Goal: Information Seeking & Learning: Learn about a topic

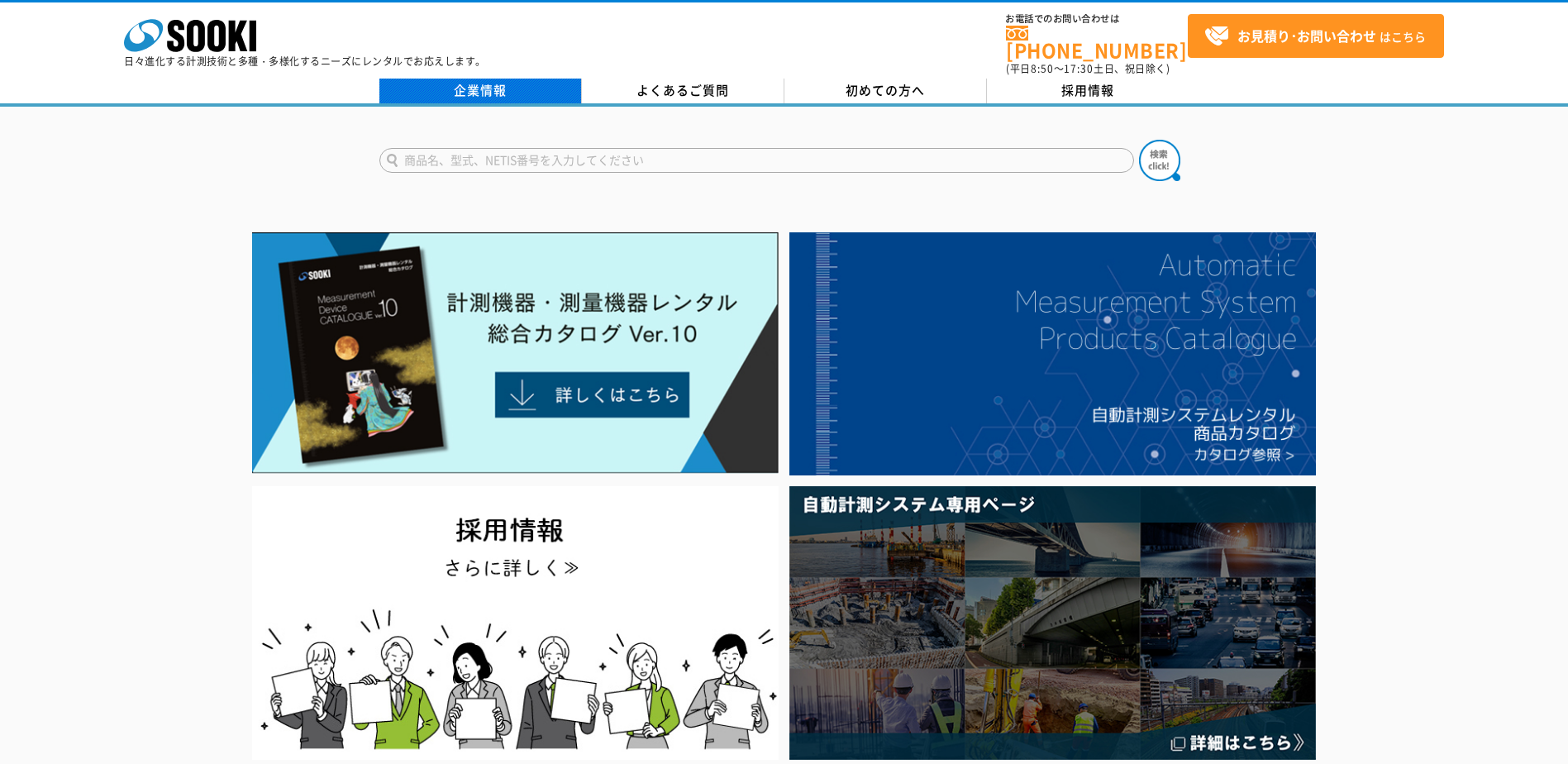
click at [514, 79] on link "企業情報" at bounding box center [481, 91] width 203 height 25
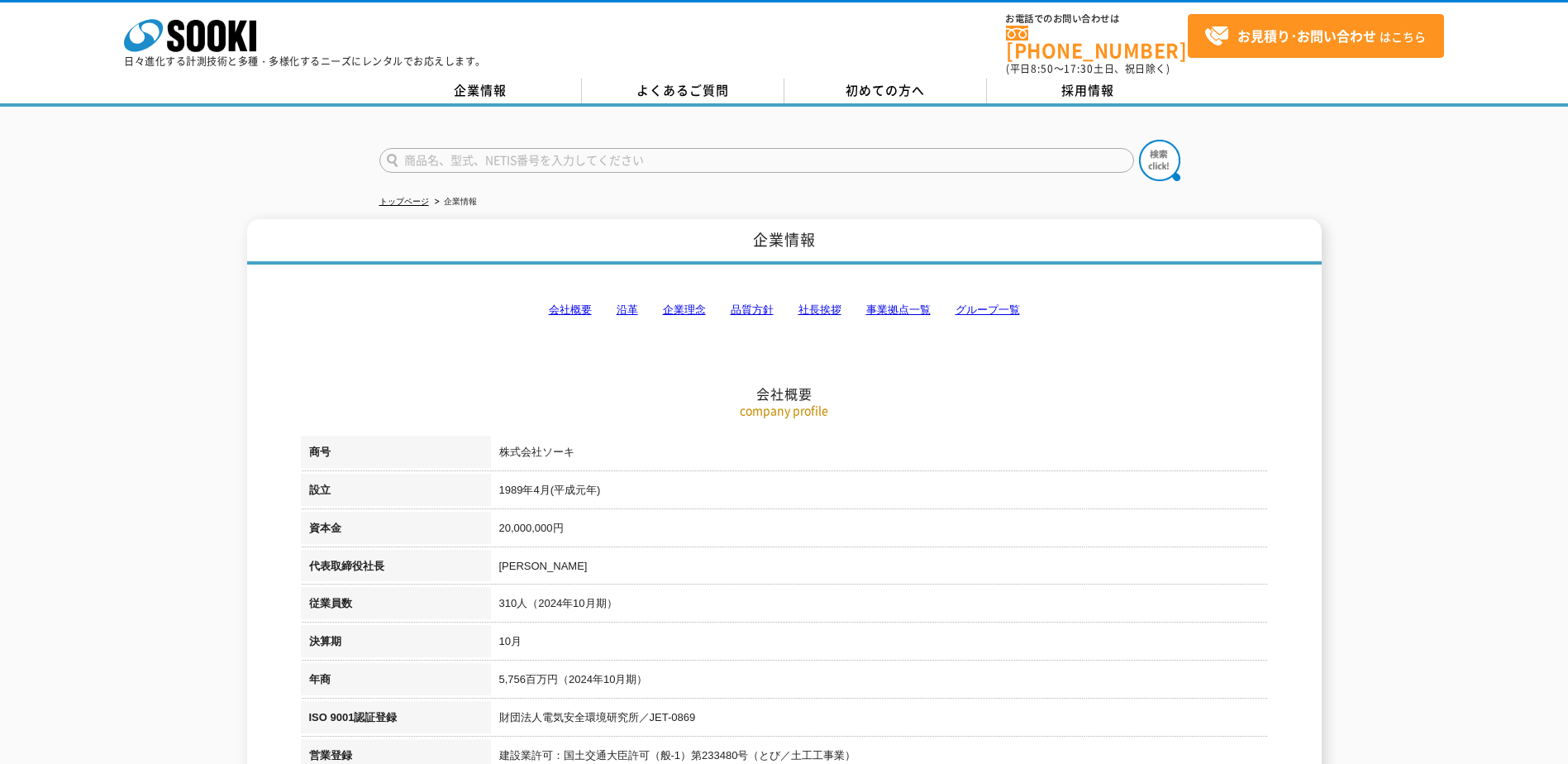
click at [589, 151] on input "text" at bounding box center [757, 160] width 754 height 25
type input "傾斜"
click at [1139, 140] on button at bounding box center [1159, 160] width 42 height 42
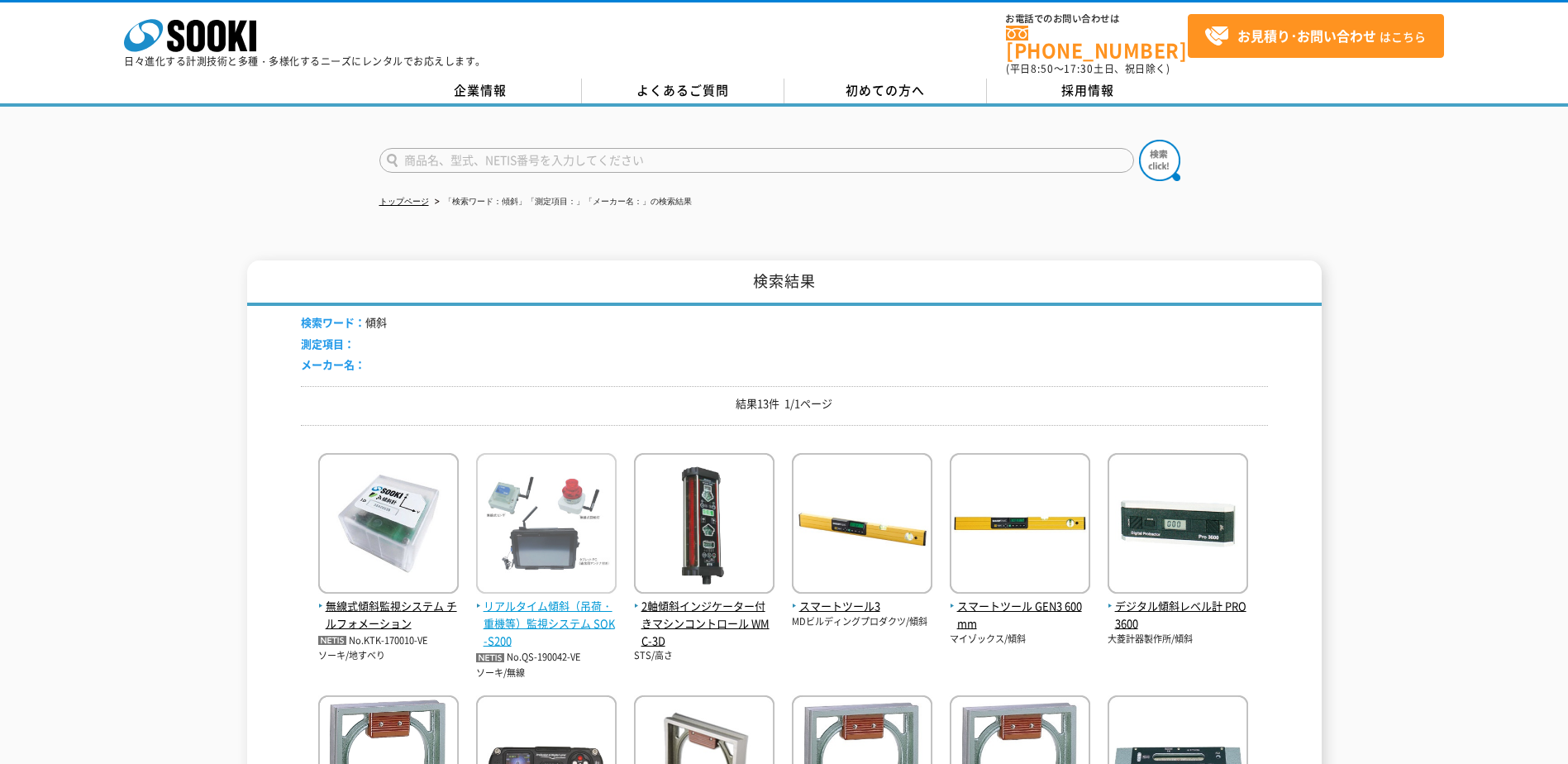
click at [565, 602] on span "リアルタイム傾斜（吊荷・重機等）監視システム SOK-S200" at bounding box center [547, 623] width 141 height 51
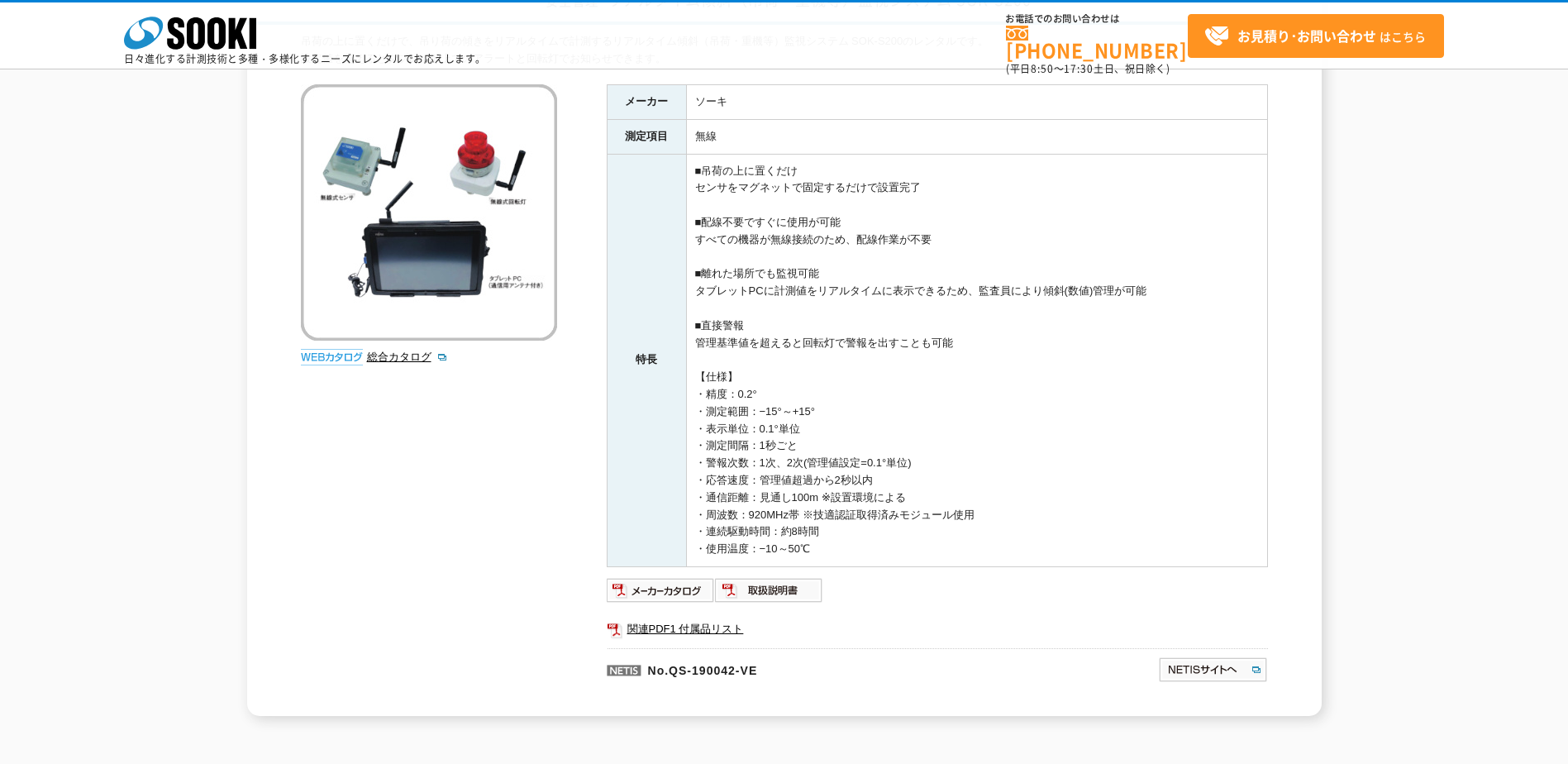
scroll to position [165, 0]
click at [754, 610] on ul "関連PDF1 付属品リスト" at bounding box center [937, 627] width 661 height 38
click at [786, 581] on img at bounding box center [770, 588] width 108 height 26
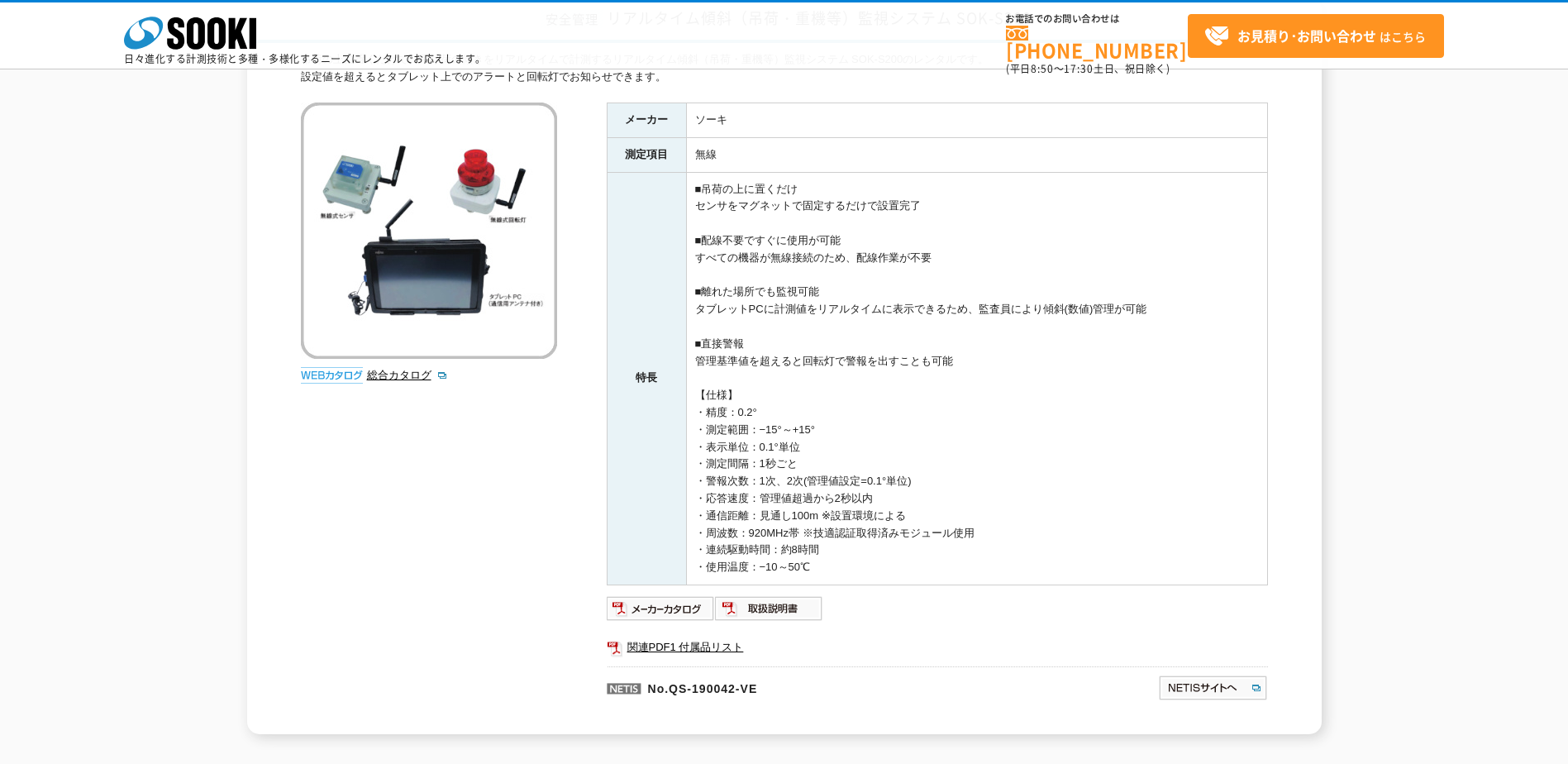
scroll to position [0, 0]
